Goal: Information Seeking & Learning: Check status

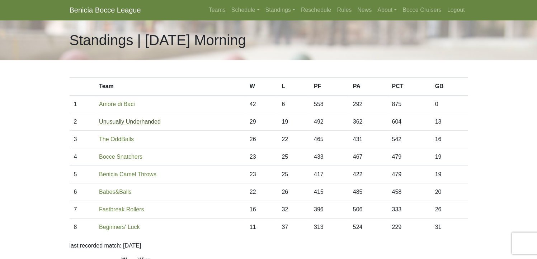
click at [145, 122] on link "Unusually Underhanded" at bounding box center [130, 122] width 62 height 6
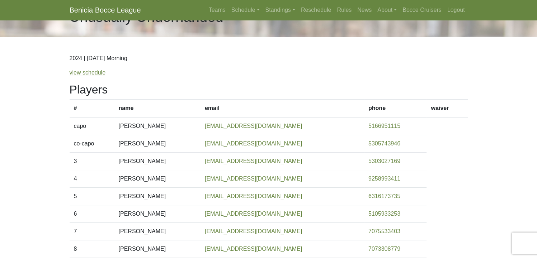
scroll to position [12, 0]
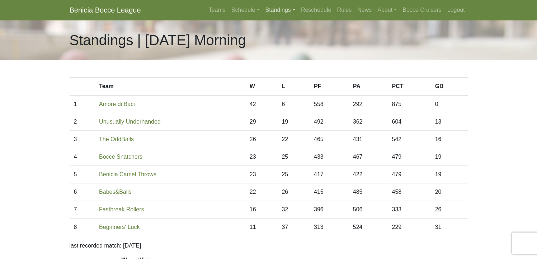
click at [278, 11] on link "Standings" at bounding box center [279, 10] width 35 height 14
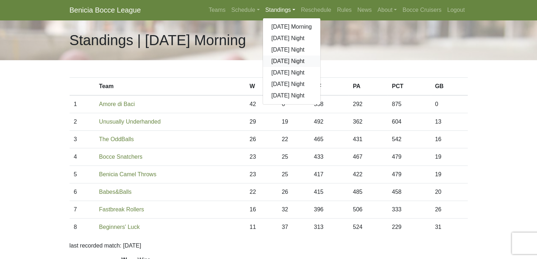
click at [290, 61] on link "[DATE] Night" at bounding box center [292, 61] width 58 height 11
